Goal: Task Accomplishment & Management: Manage account settings

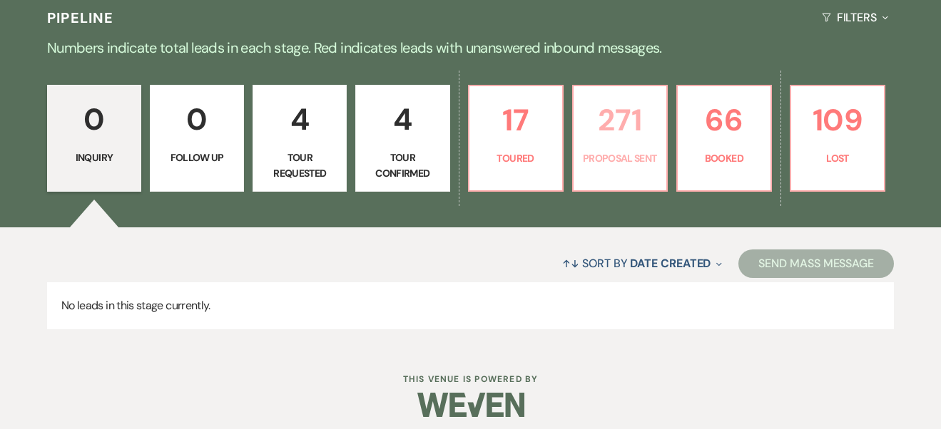
click at [615, 138] on p "271" at bounding box center [620, 120] width 76 height 48
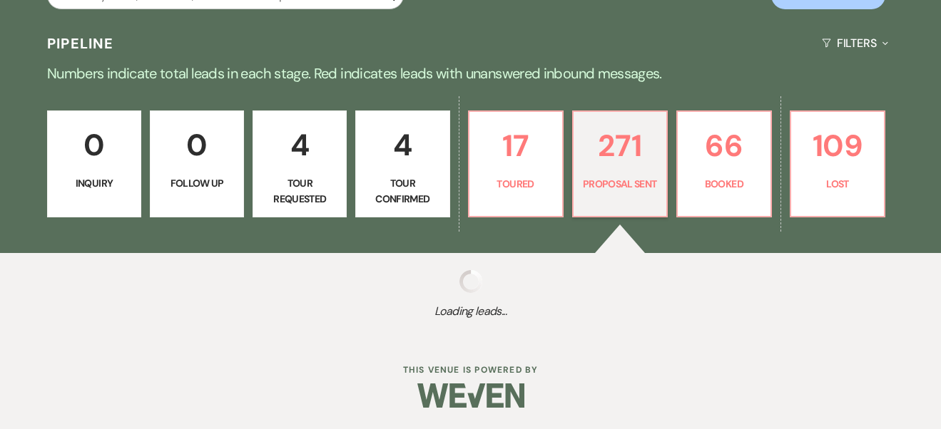
scroll to position [250, 0]
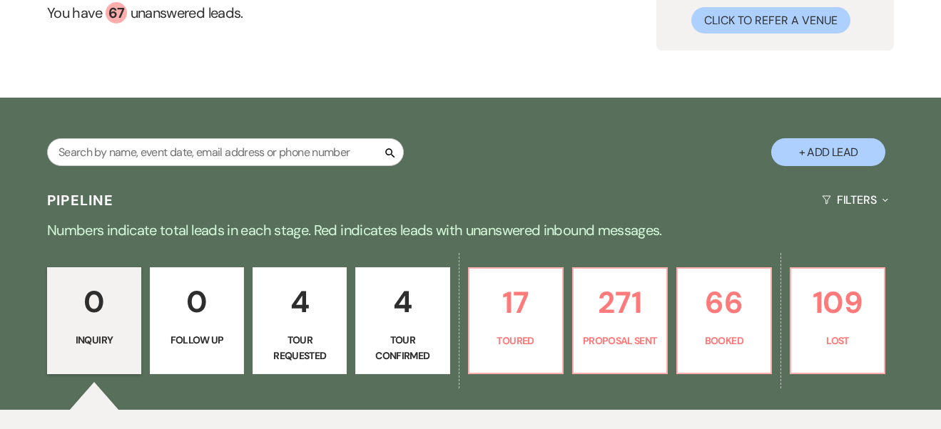
scroll to position [335, 0]
